Goal: Task Accomplishment & Management: Complete application form

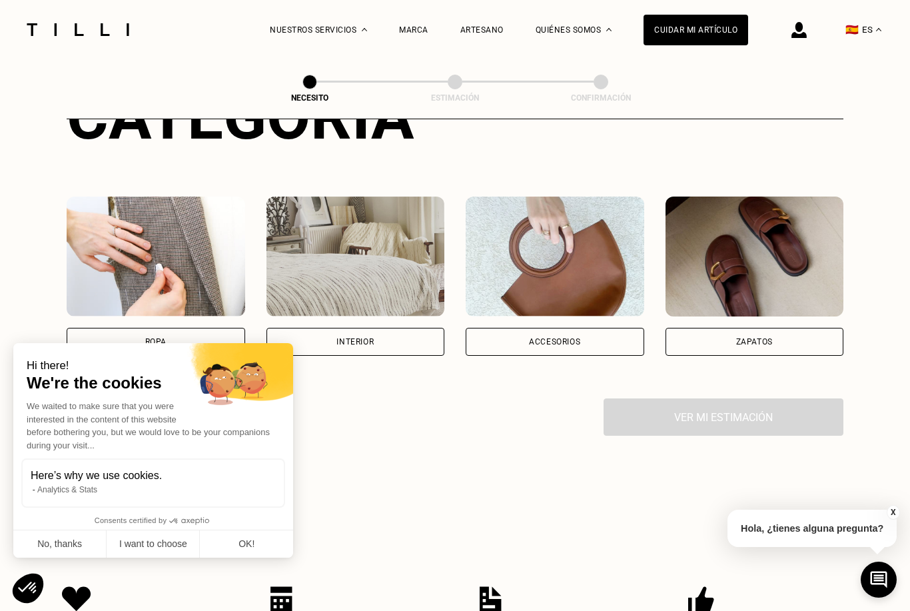
click at [120, 352] on div "Ropa" at bounding box center [156, 342] width 178 height 28
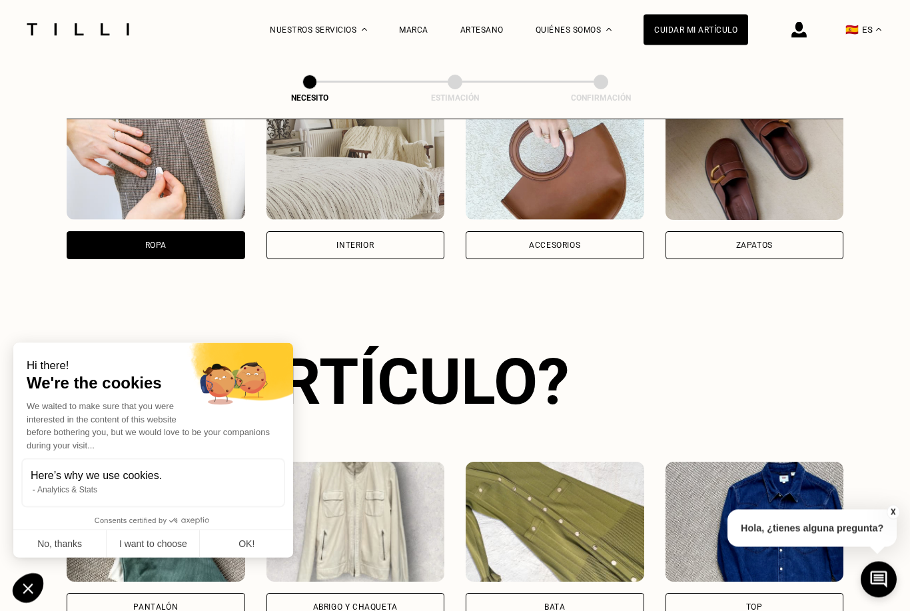
scroll to position [451, 0]
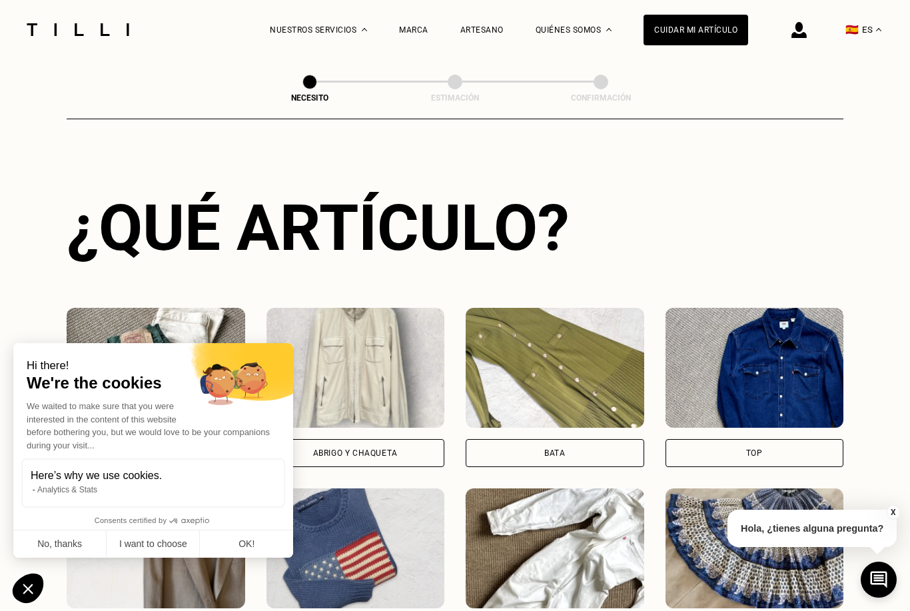
click at [238, 558] on button "OK!" at bounding box center [246, 544] width 93 height 28
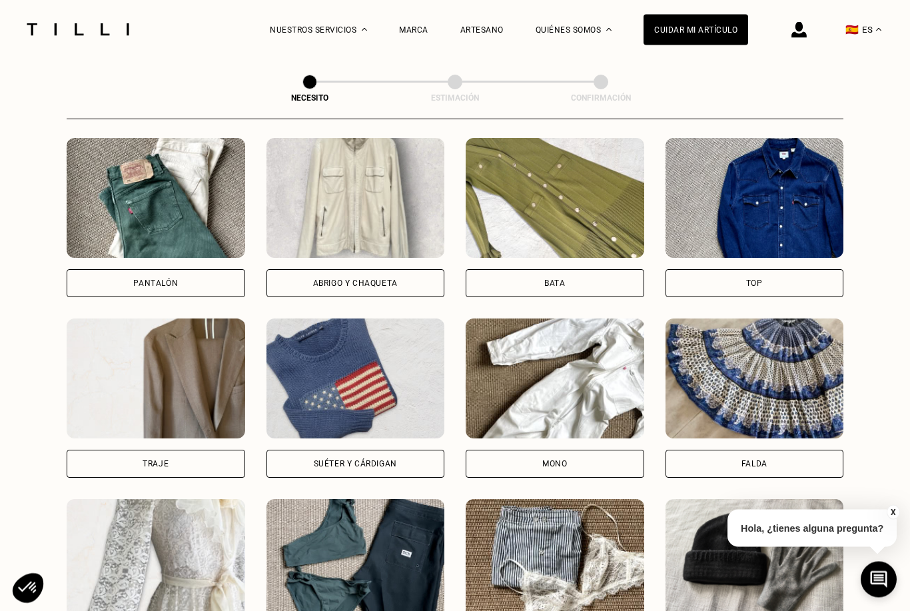
scroll to position [621, 0]
click at [893, 519] on button "X" at bounding box center [892, 512] width 13 height 15
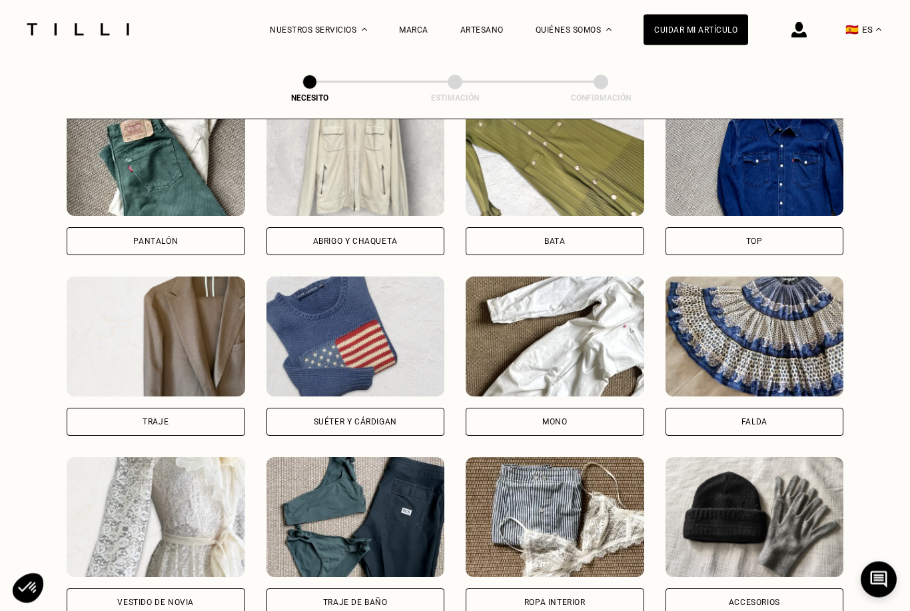
scroll to position [662, 0]
click at [776, 247] on div "Top" at bounding box center [754, 241] width 178 height 28
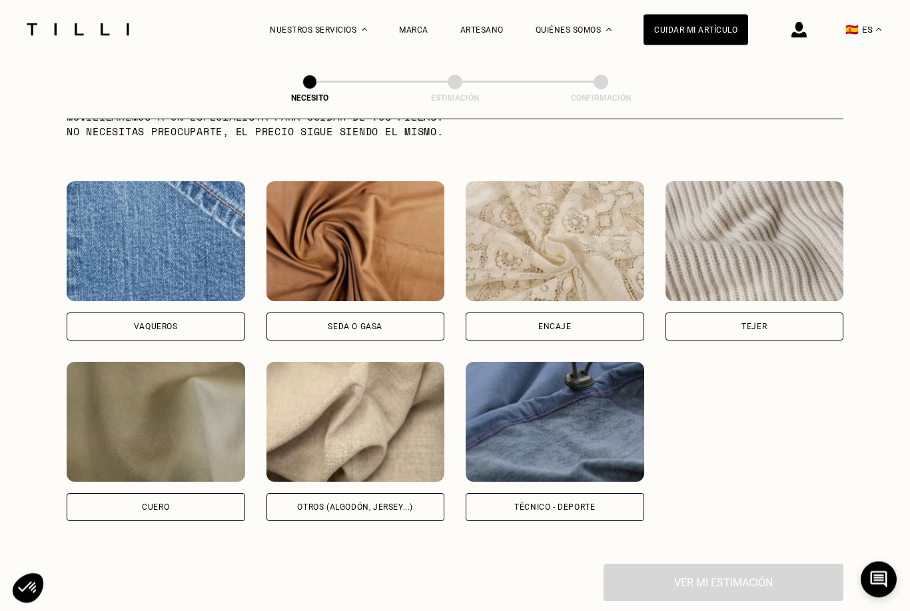
scroll to position [1386, 0]
click at [581, 340] on div "Encaje" at bounding box center [554, 326] width 178 height 28
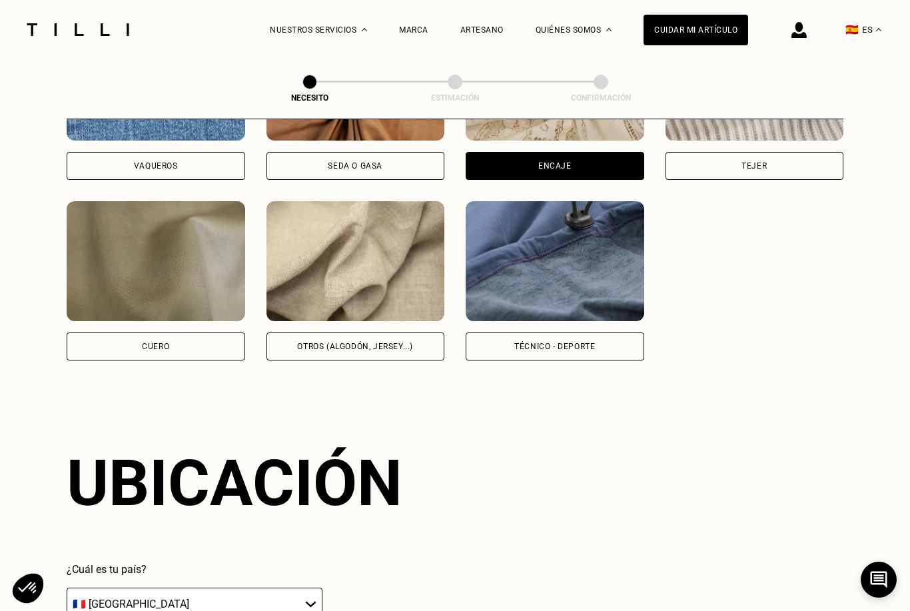
scroll to position [1806, 0]
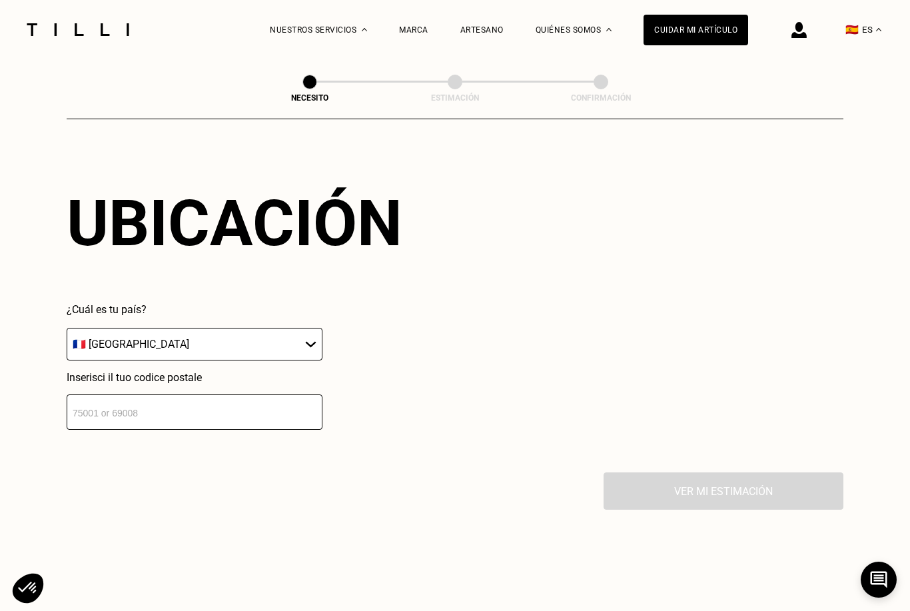
click at [109, 360] on select "🇩🇪 [GEOGRAPHIC_DATA] 🇦🇹 [GEOGRAPHIC_DATA] 🇧🇪 [GEOGRAPHIC_DATA] 🇧🇬 [GEOGRAPHIC_D…" at bounding box center [195, 344] width 256 height 33
select select "ES"
click at [98, 429] on input "number" at bounding box center [195, 411] width 256 height 35
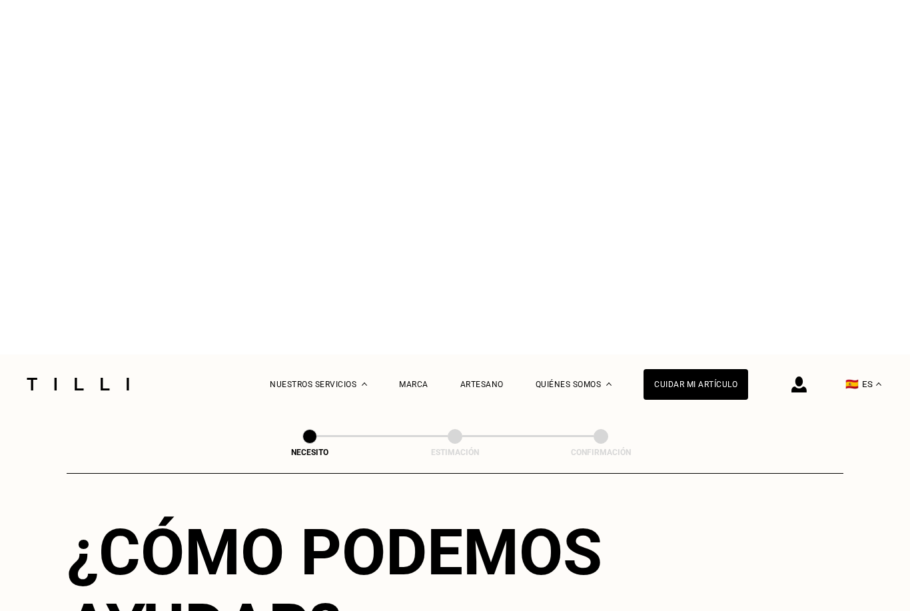
scroll to position [2163, 0]
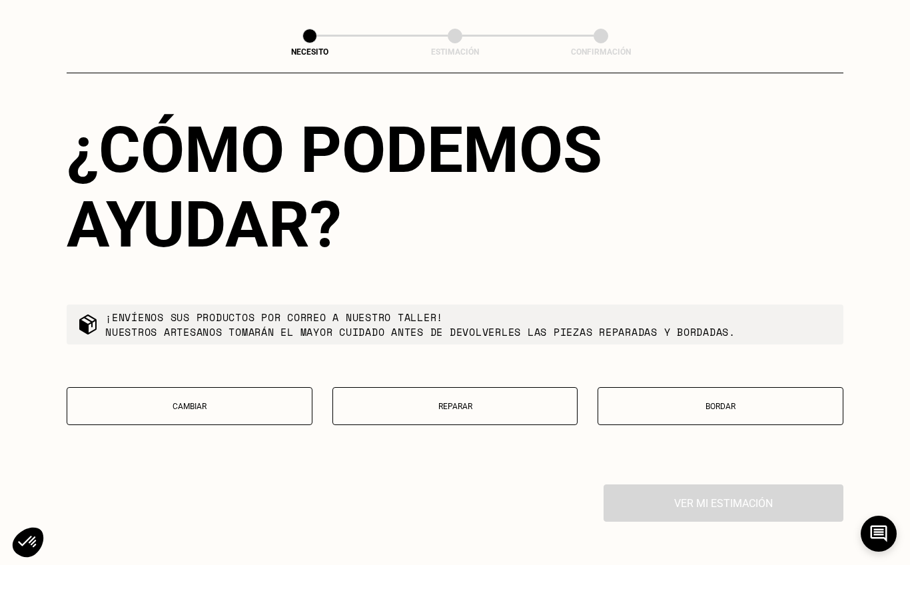
type input "08023"
click at [530, 433] on button "Reparar" at bounding box center [455, 452] width 246 height 38
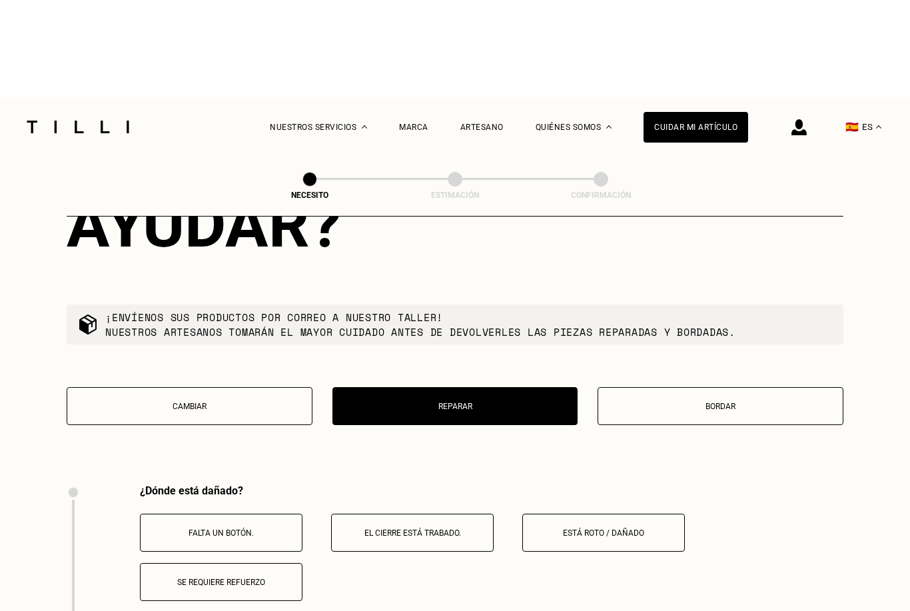
scroll to position [2561, 0]
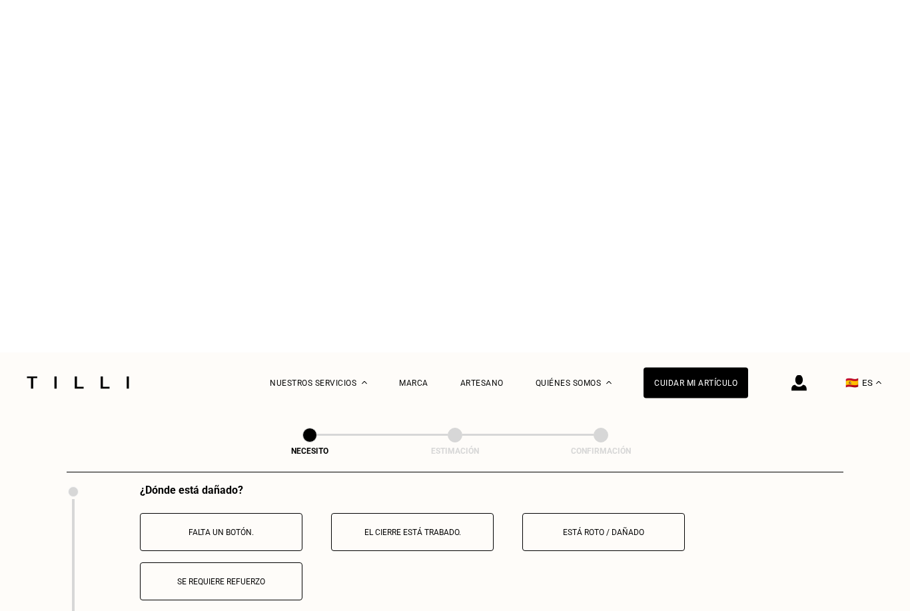
click at [610, 190] on button "Está roto / dañado" at bounding box center [603, 179] width 162 height 38
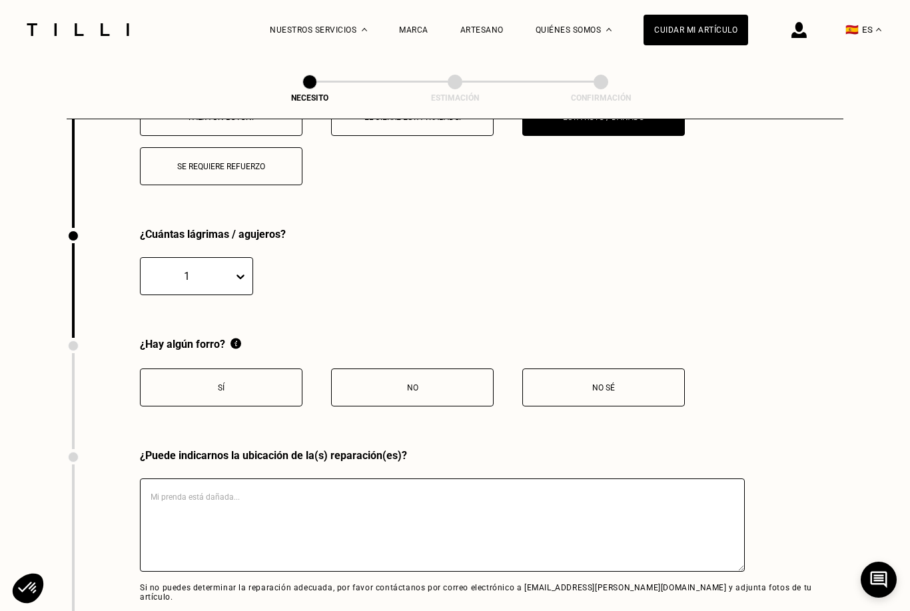
scroll to position [2721, 0]
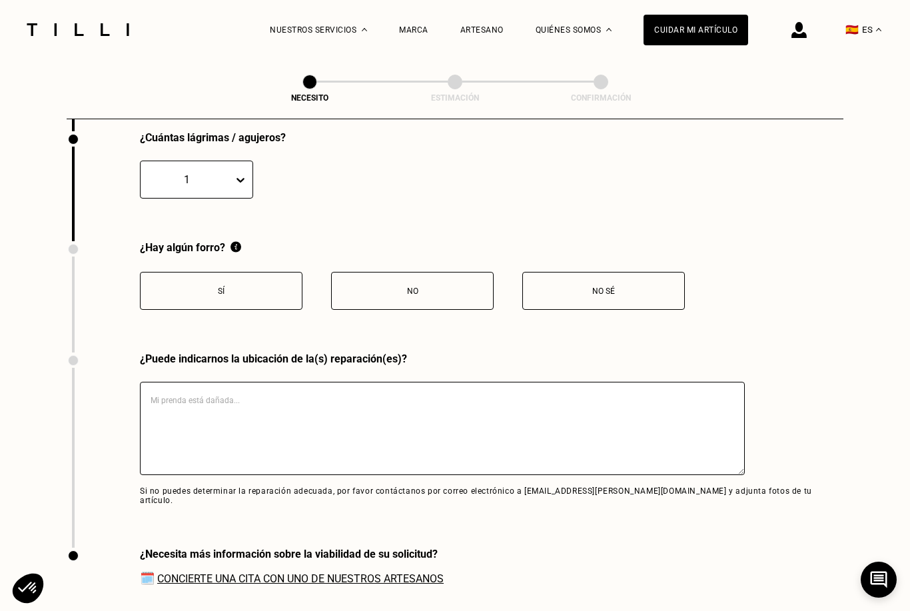
click at [457, 296] on p "No" at bounding box center [412, 290] width 148 height 9
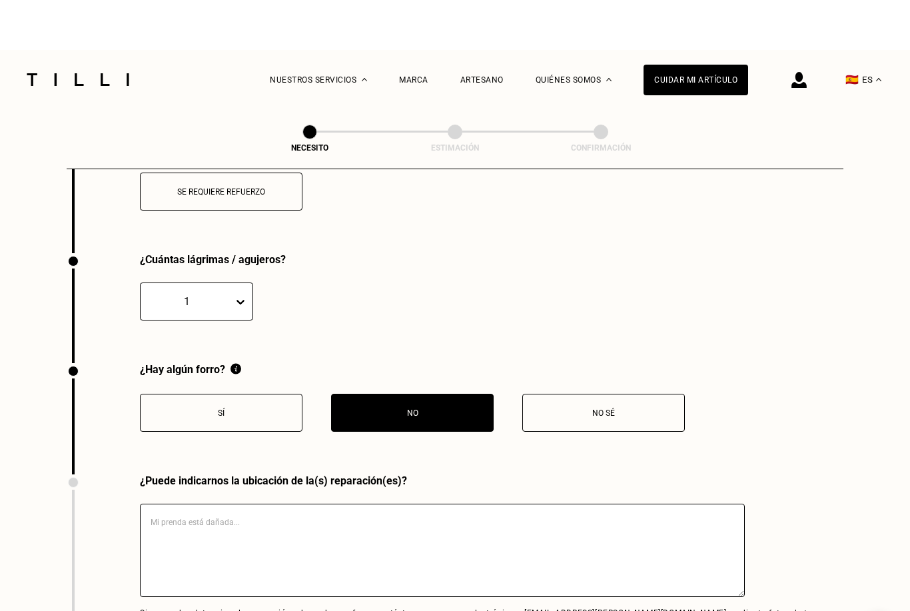
scroll to position [2481, 0]
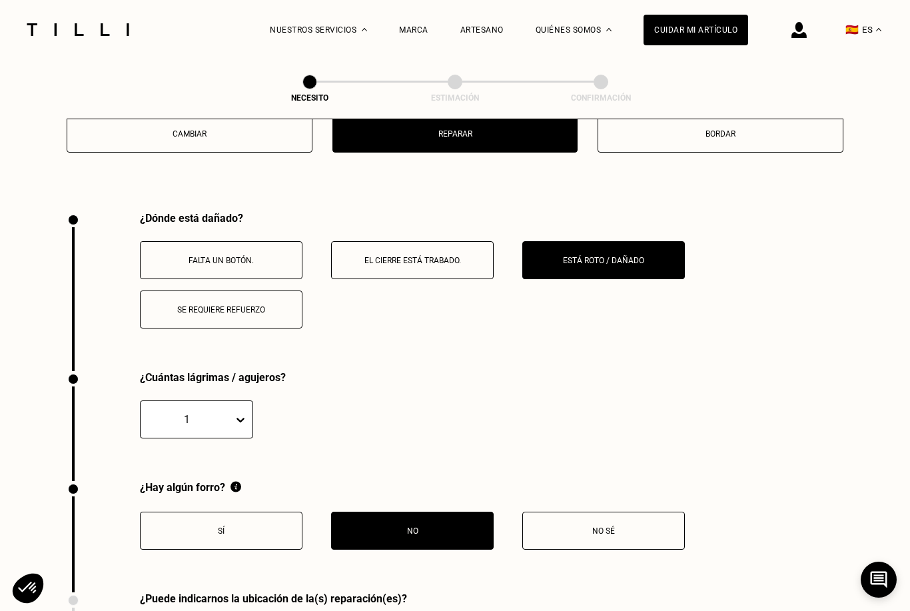
click at [286, 314] on p "Se requiere refuerzo" at bounding box center [221, 309] width 148 height 9
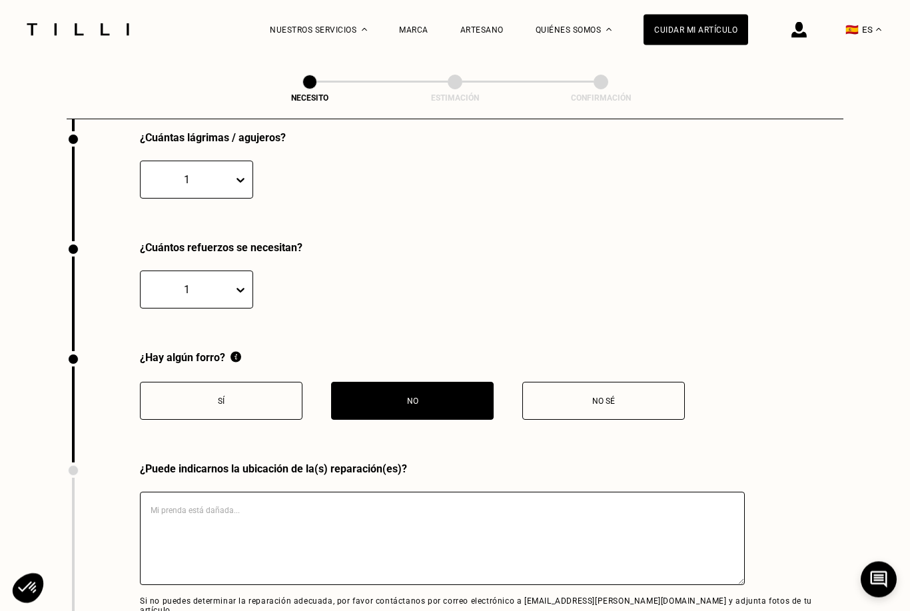
scroll to position [2721, 0]
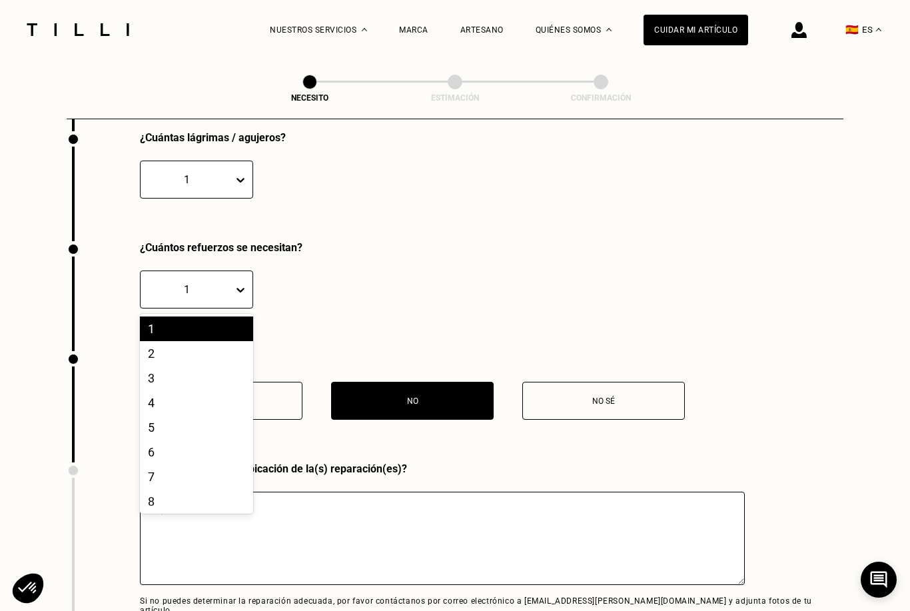
click at [201, 366] on div "2" at bounding box center [196, 353] width 113 height 25
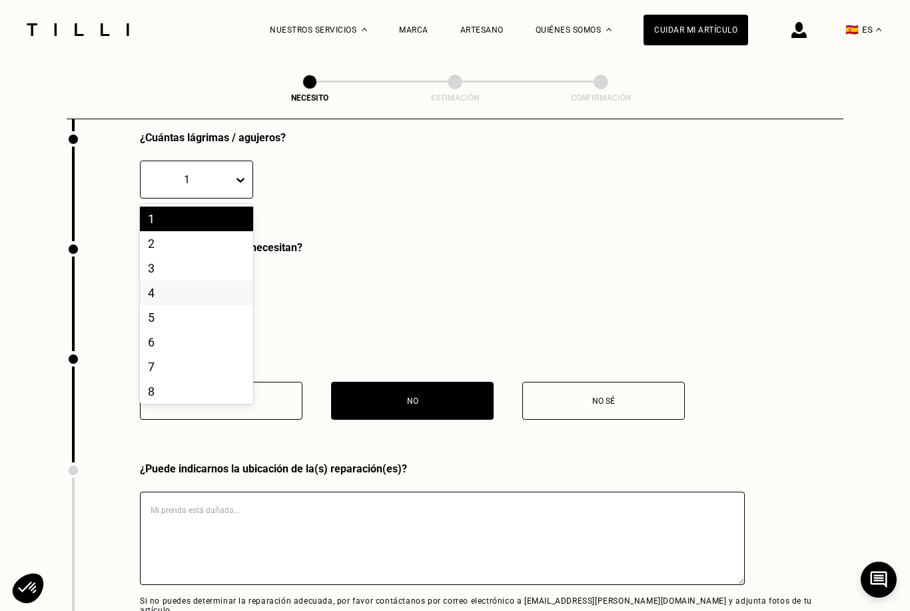
click at [182, 305] on div "4" at bounding box center [196, 292] width 113 height 25
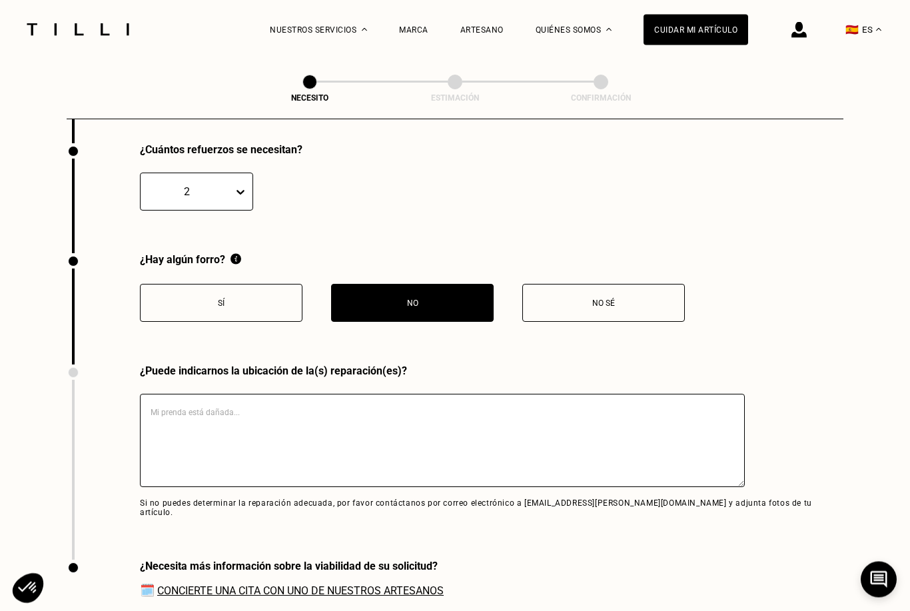
scroll to position [2822, 0]
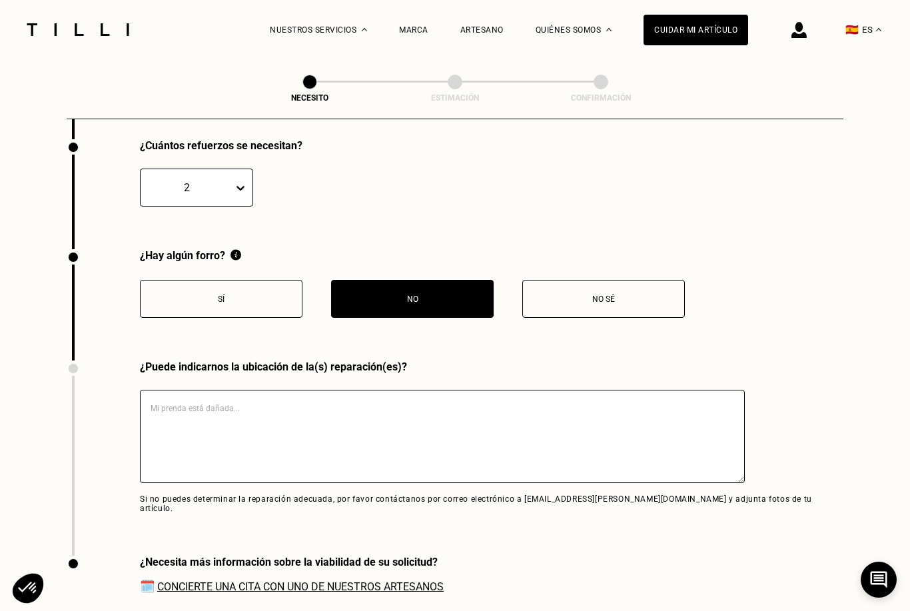
click at [506, 445] on textarea at bounding box center [442, 436] width 605 height 93
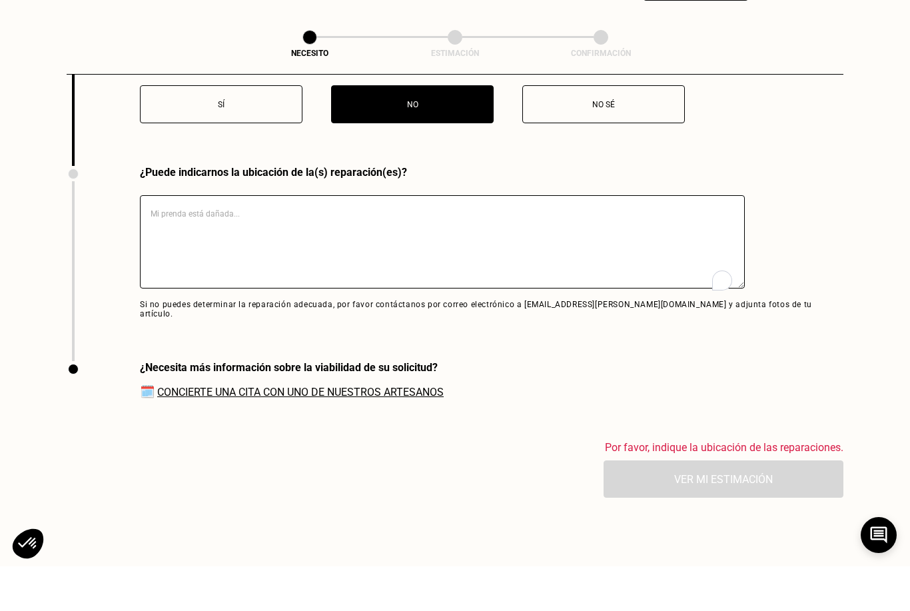
scroll to position [3017, 0]
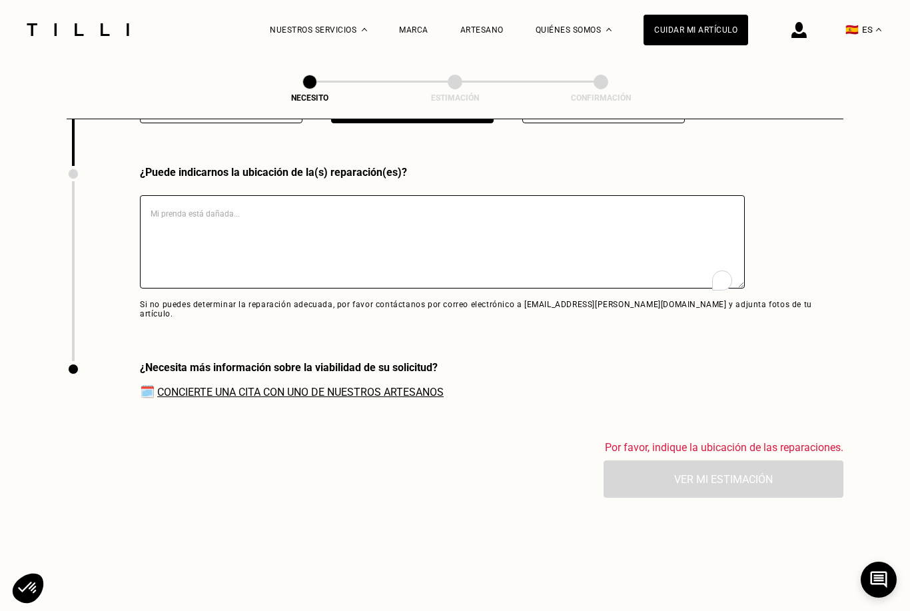
click at [539, 260] on textarea at bounding box center [442, 241] width 605 height 93
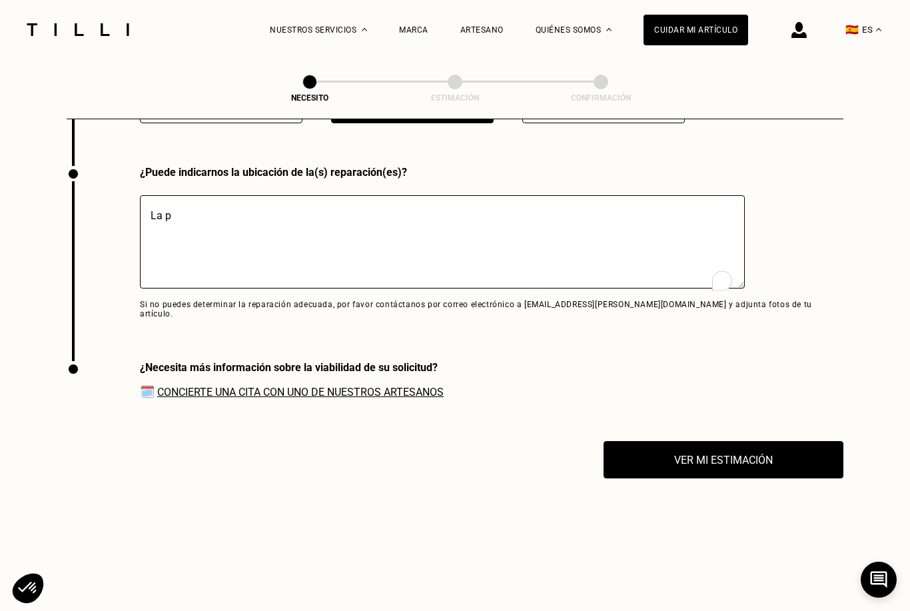
type textarea "La pa"
click at [225, 228] on textarea "Es un vestido [PERSON_NAME] & [PERSON_NAME], tiene uno agujeros en la part" at bounding box center [442, 241] width 605 height 93
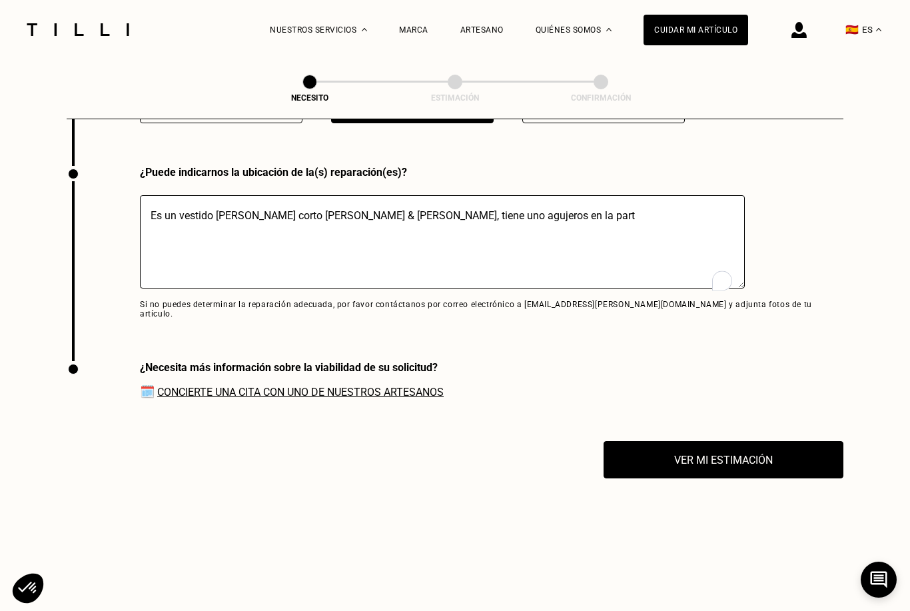
click at [545, 248] on textarea "Es un vestido [PERSON_NAME] corto [PERSON_NAME] & [PERSON_NAME], tiene uno aguj…" at bounding box center [442, 241] width 605 height 93
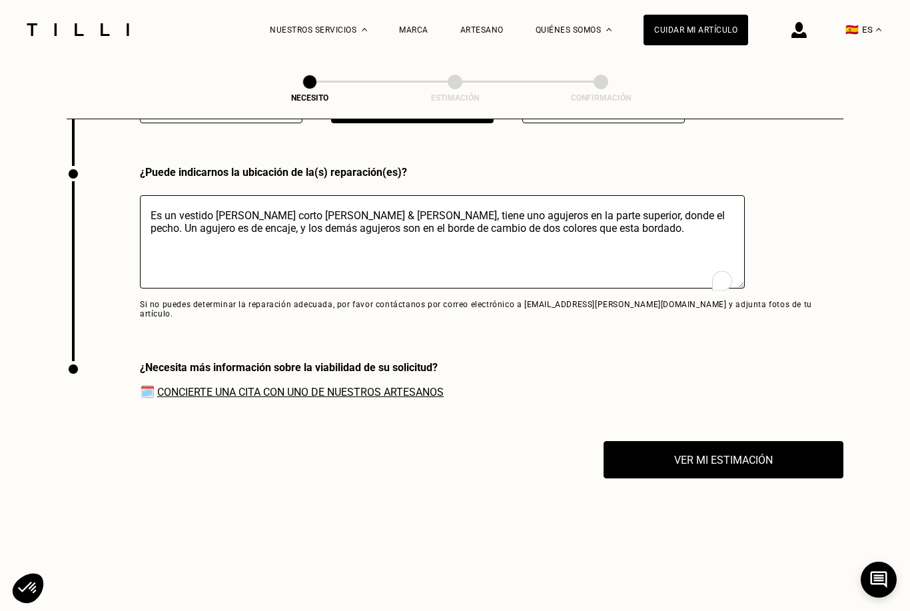
type textarea "Es un vestido [PERSON_NAME] corto [PERSON_NAME] & [PERSON_NAME], tiene uno aguj…"
click at [767, 468] on button "Ver mi estimación" at bounding box center [723, 459] width 240 height 37
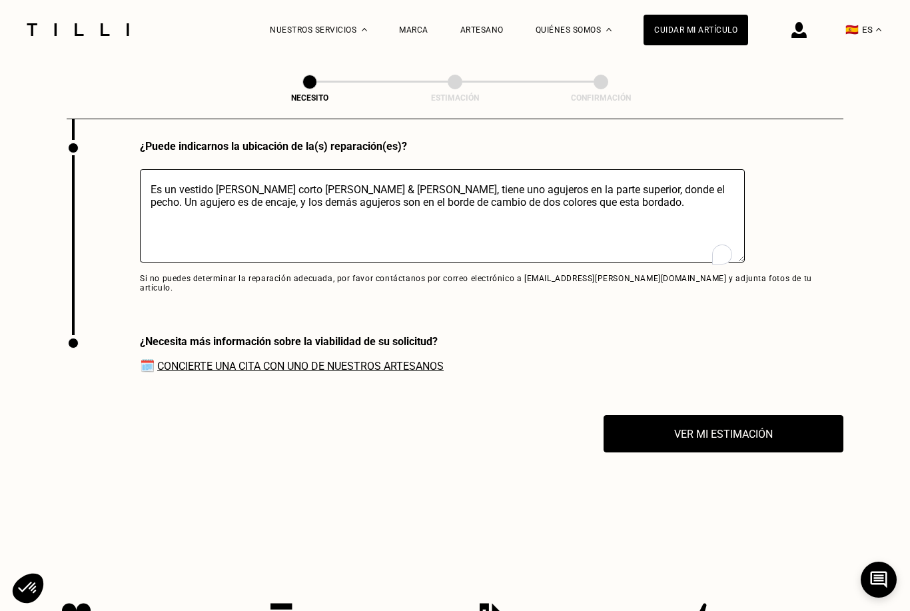
scroll to position [3039, 0]
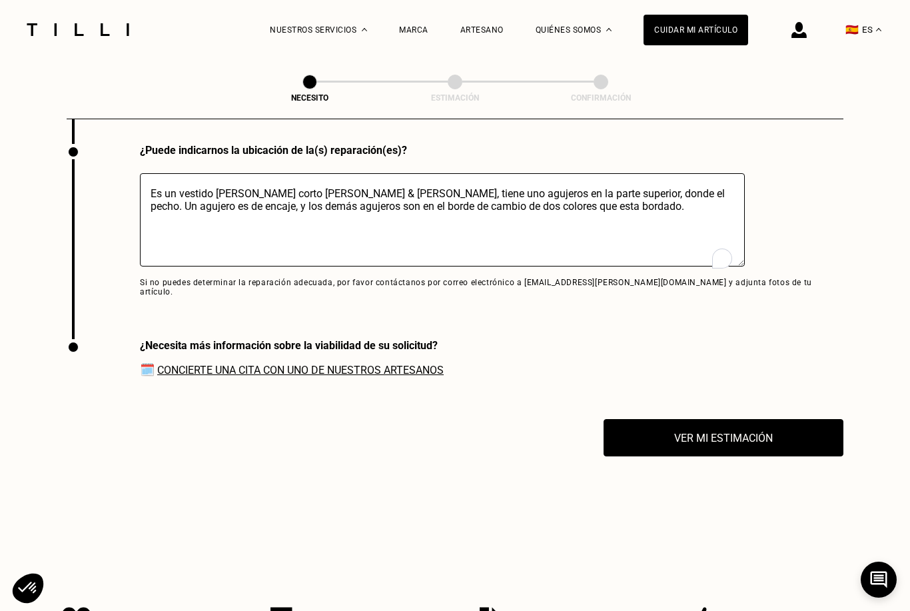
click at [770, 443] on button "Ver mi estimación" at bounding box center [723, 437] width 240 height 37
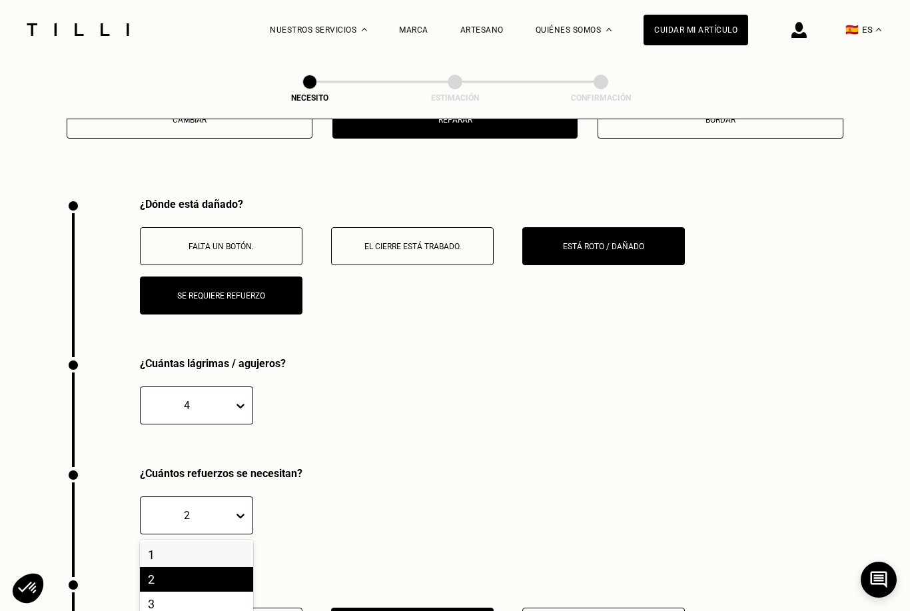
scroll to position [2479, 0]
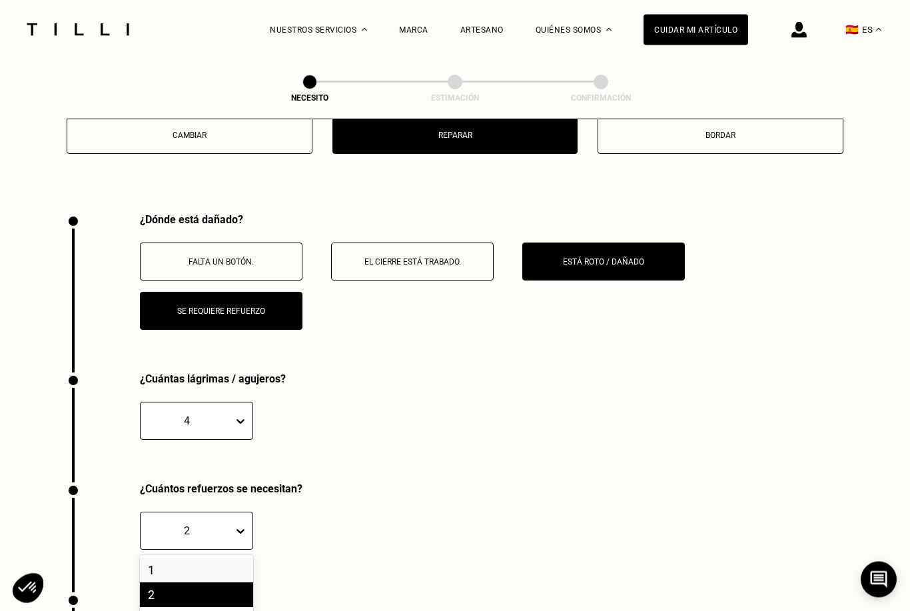
click at [257, 330] on button "Se requiere refuerzo" at bounding box center [221, 311] width 162 height 38
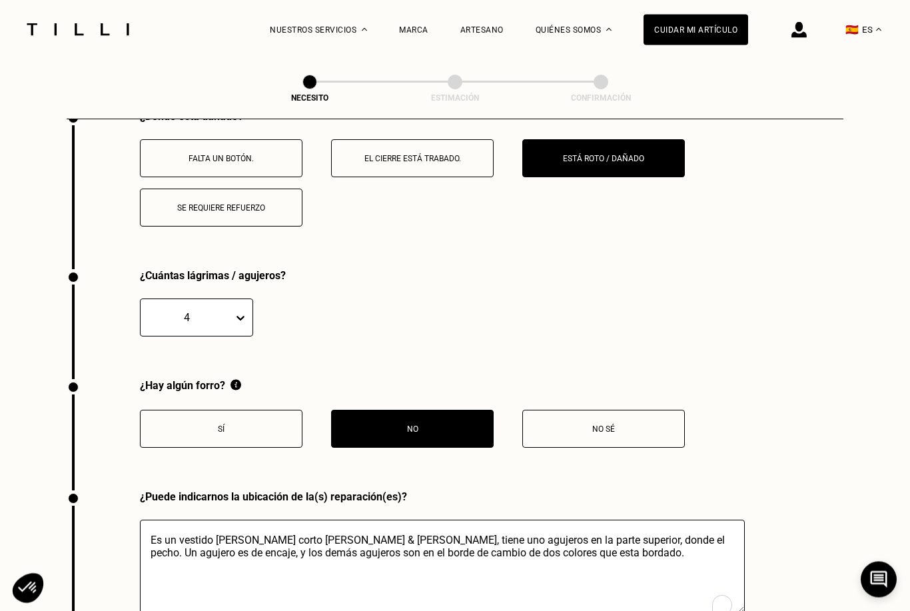
scroll to position [2583, 0]
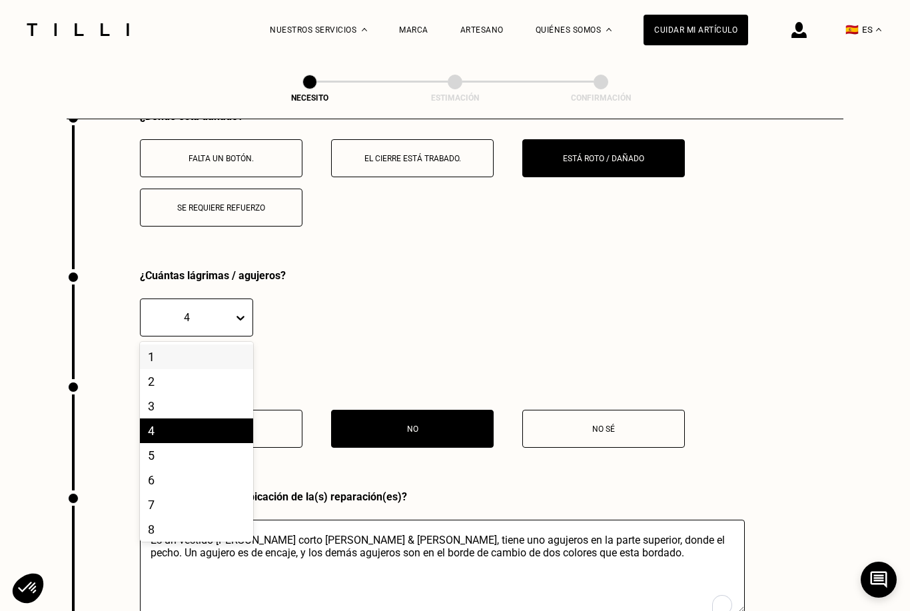
click at [207, 467] on div "5" at bounding box center [196, 455] width 113 height 25
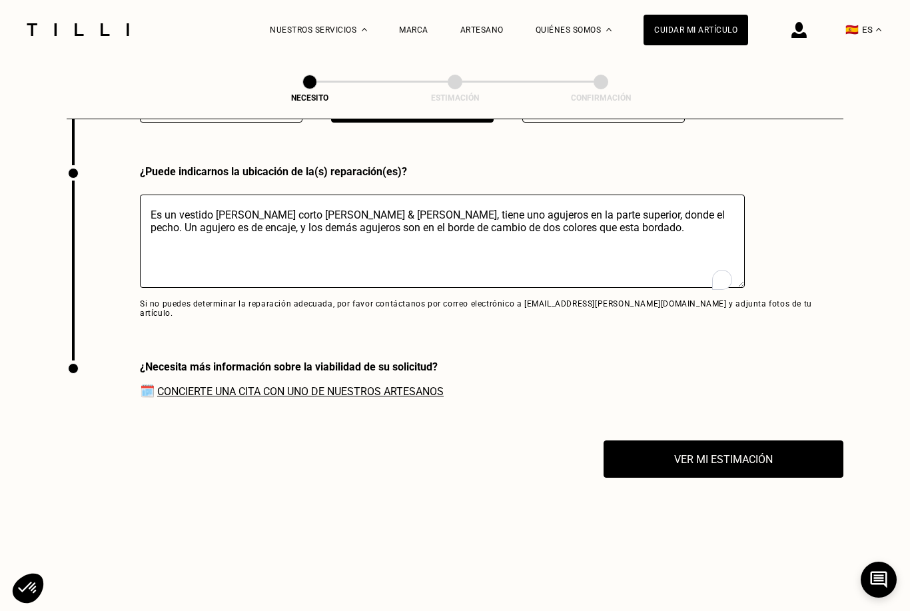
scroll to position [2853, 0]
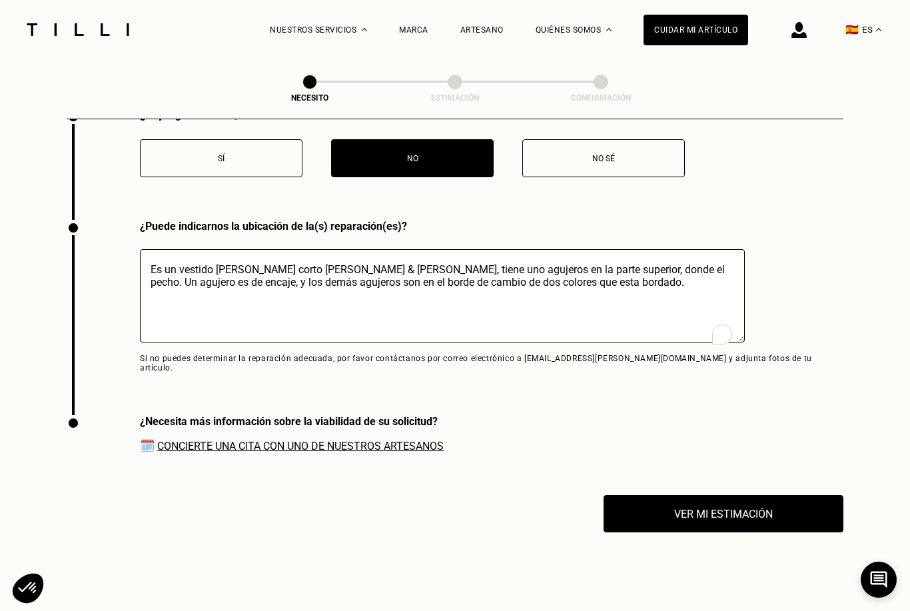
click at [751, 529] on button "Ver mi estimación" at bounding box center [723, 513] width 240 height 37
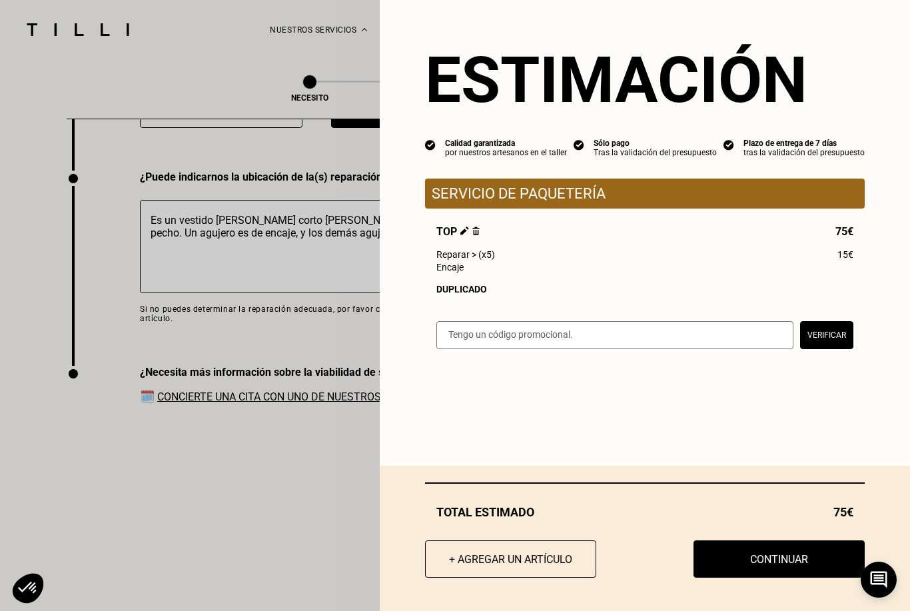
scroll to position [2914, 0]
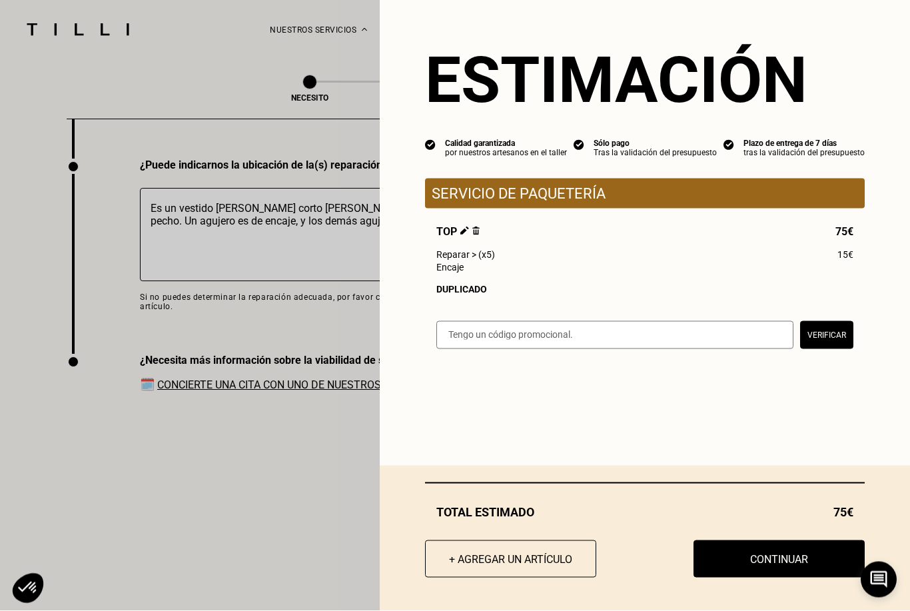
click at [772, 577] on button "Continuar" at bounding box center [778, 558] width 171 height 37
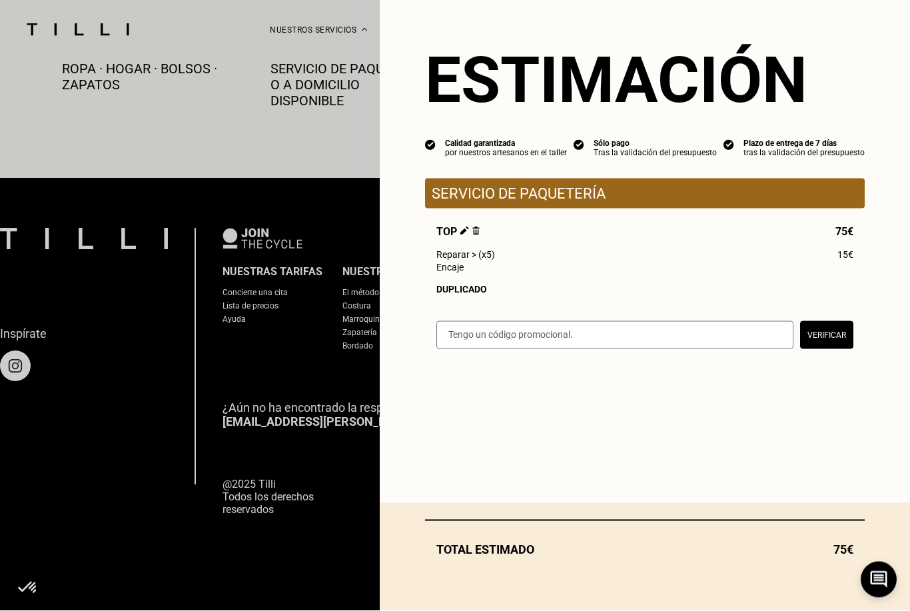
scroll to position [726, 0]
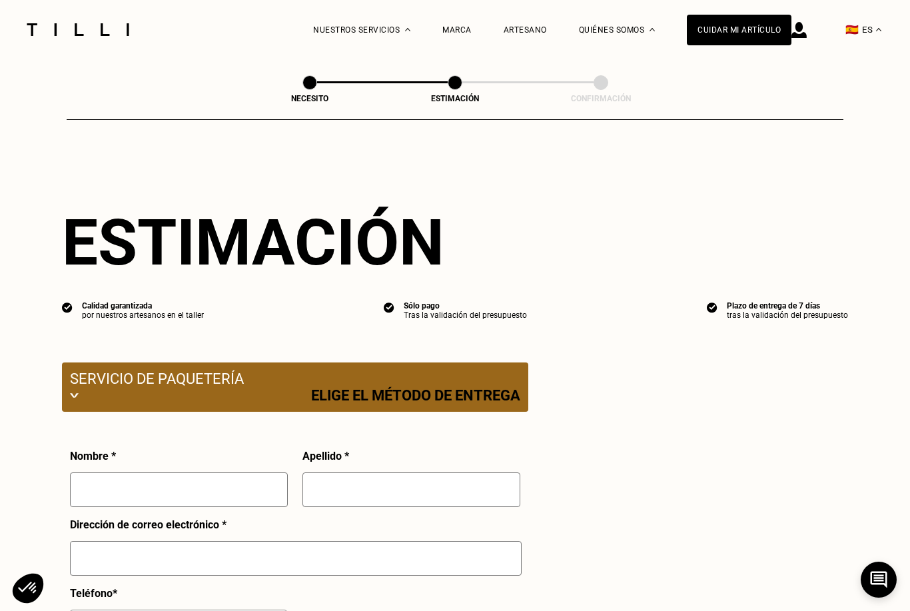
select select "ES"
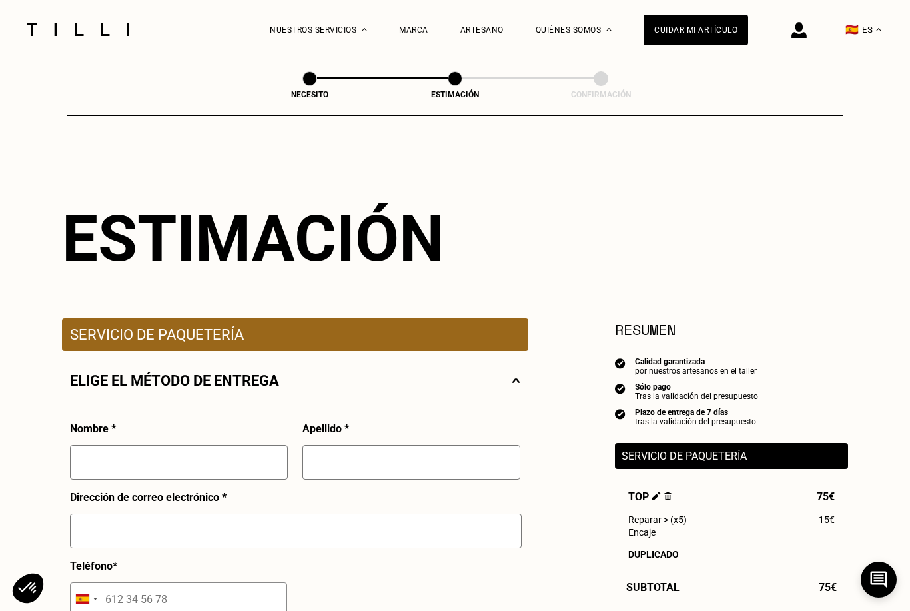
scroll to position [75, 0]
